Goal: Find specific page/section: Find specific page/section

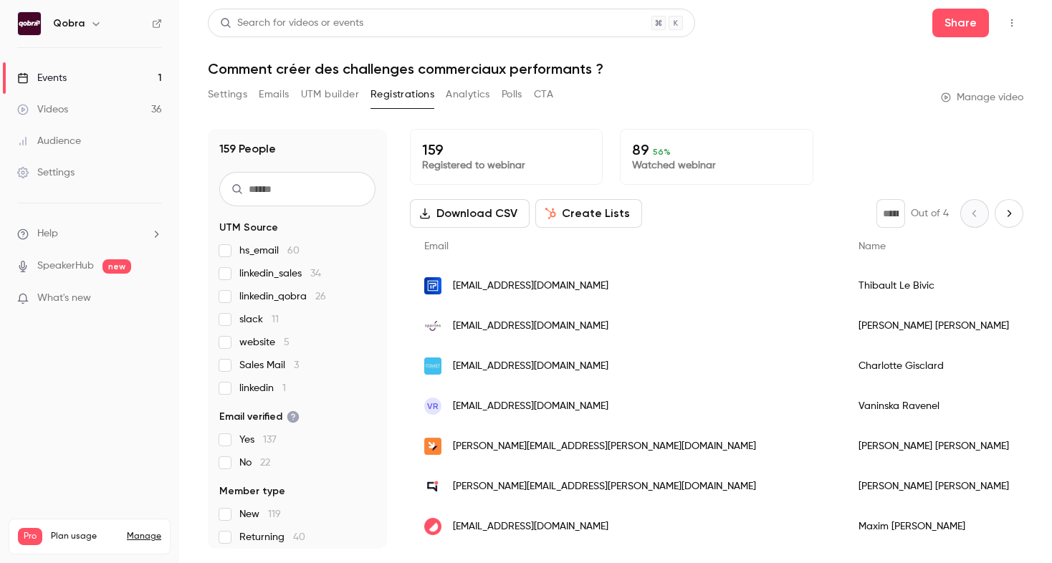
click at [74, 78] on link "Events 1" at bounding box center [89, 78] width 179 height 32
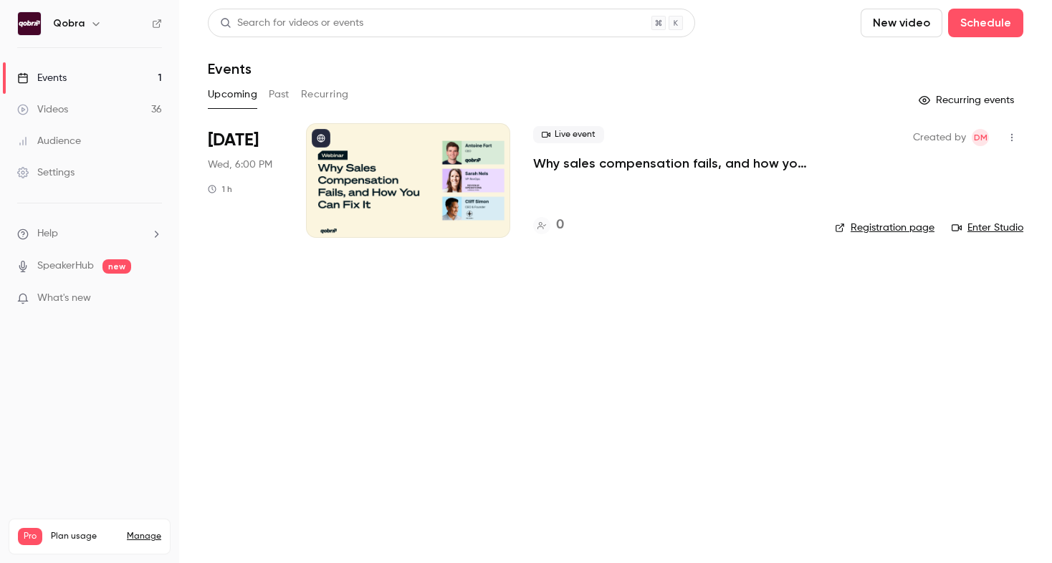
click at [553, 227] on div "0" at bounding box center [548, 225] width 31 height 19
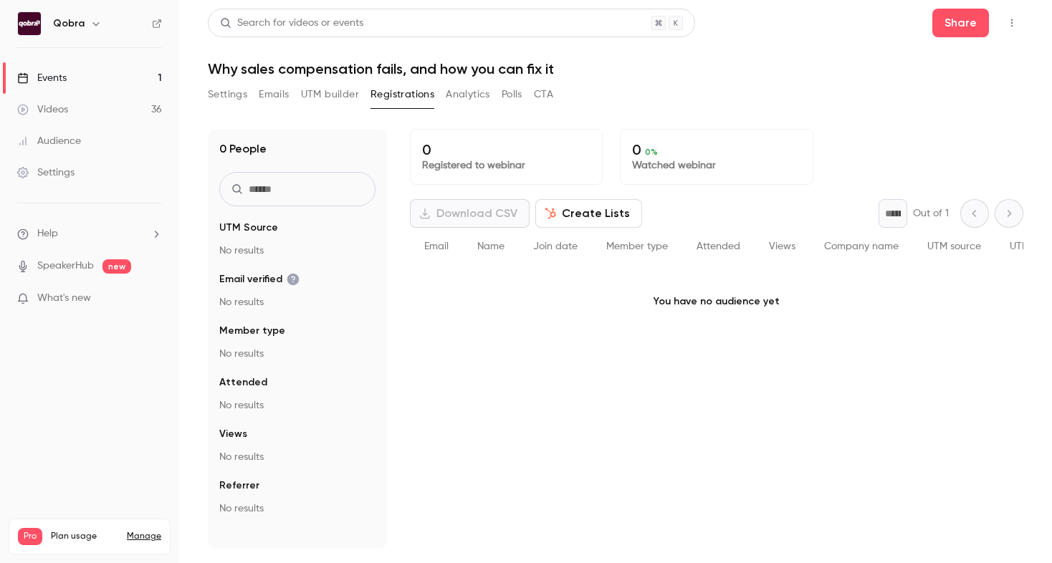
click at [232, 94] on button "Settings" at bounding box center [227, 94] width 39 height 23
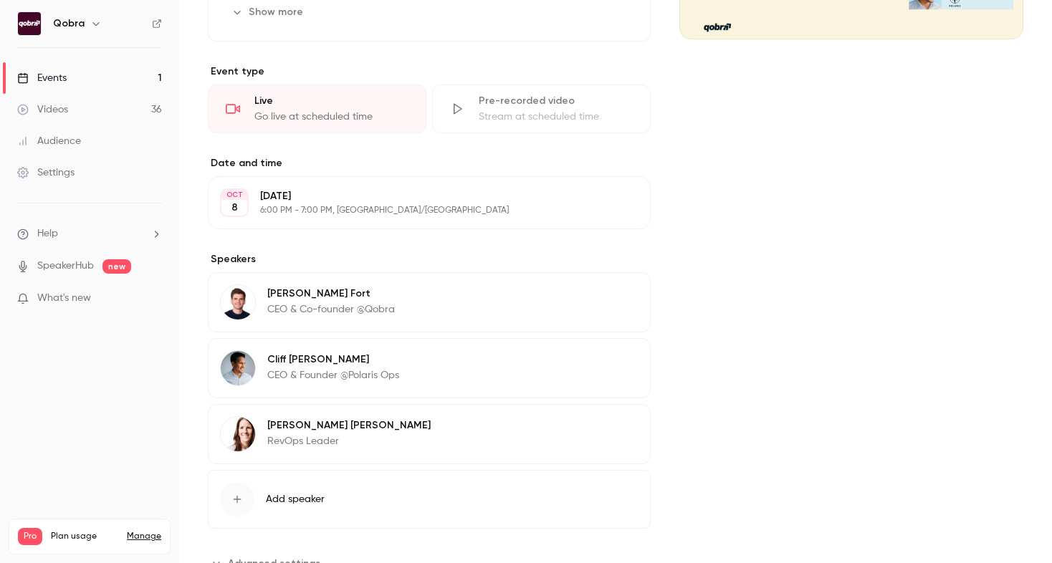
scroll to position [254, 0]
